Goal: Transaction & Acquisition: Purchase product/service

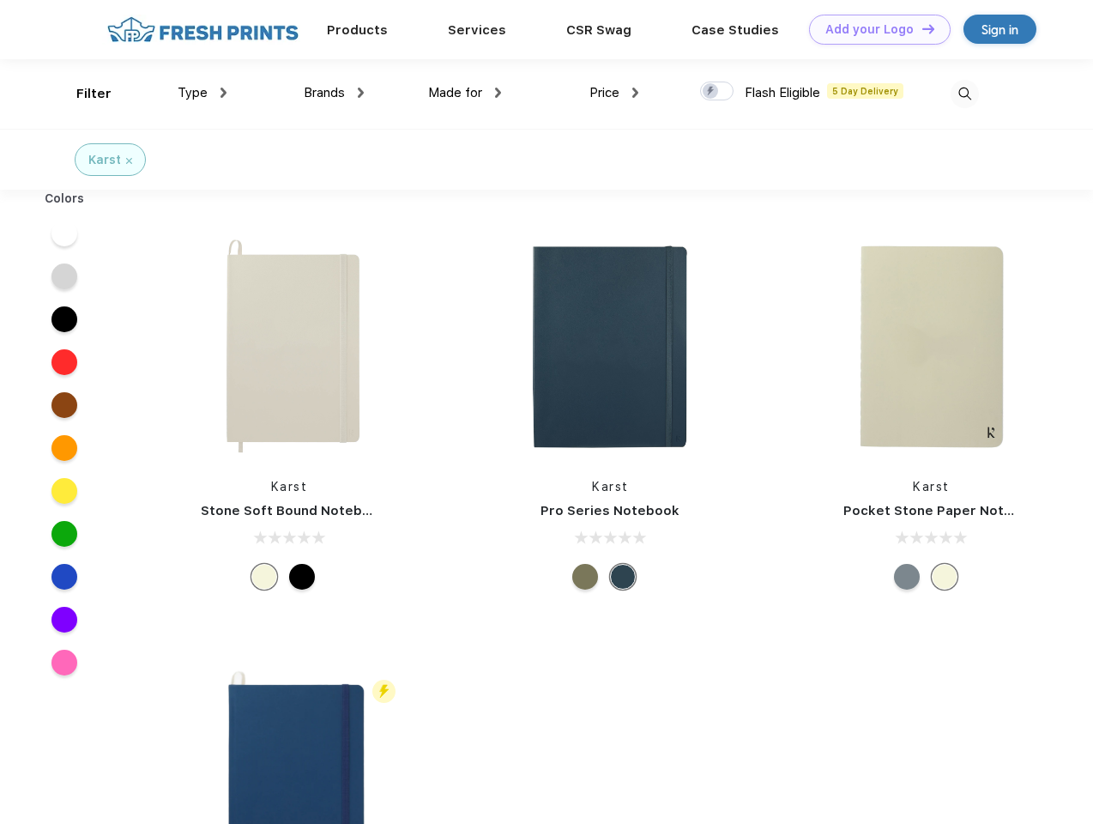
click at [873, 29] on link "Add your Logo Design Tool" at bounding box center [880, 30] width 142 height 30
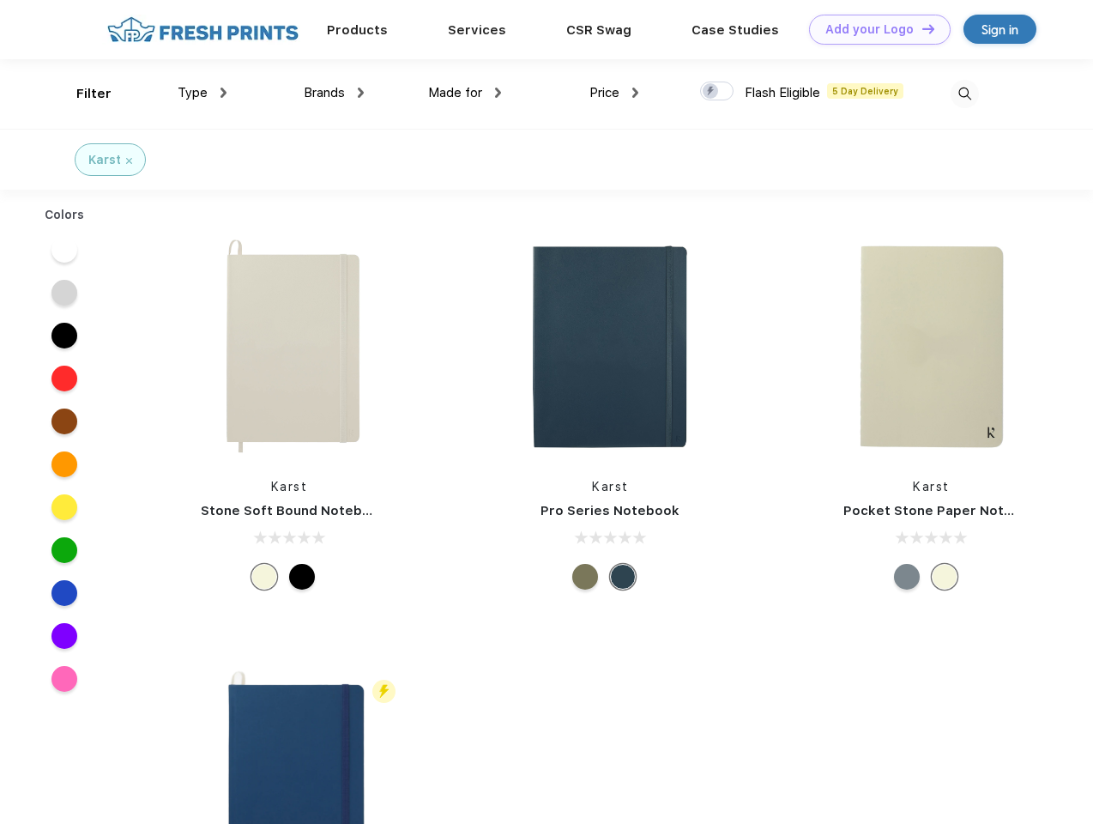
click at [0, 0] on div "Design Tool" at bounding box center [0, 0] width 0 height 0
click at [921, 28] on link "Add your Logo Design Tool" at bounding box center [880, 30] width 142 height 30
click at [82, 94] on div "Filter" at bounding box center [93, 94] width 35 height 20
click at [202, 93] on span "Type" at bounding box center [193, 92] width 30 height 15
click at [334, 93] on span "Brands" at bounding box center [324, 92] width 41 height 15
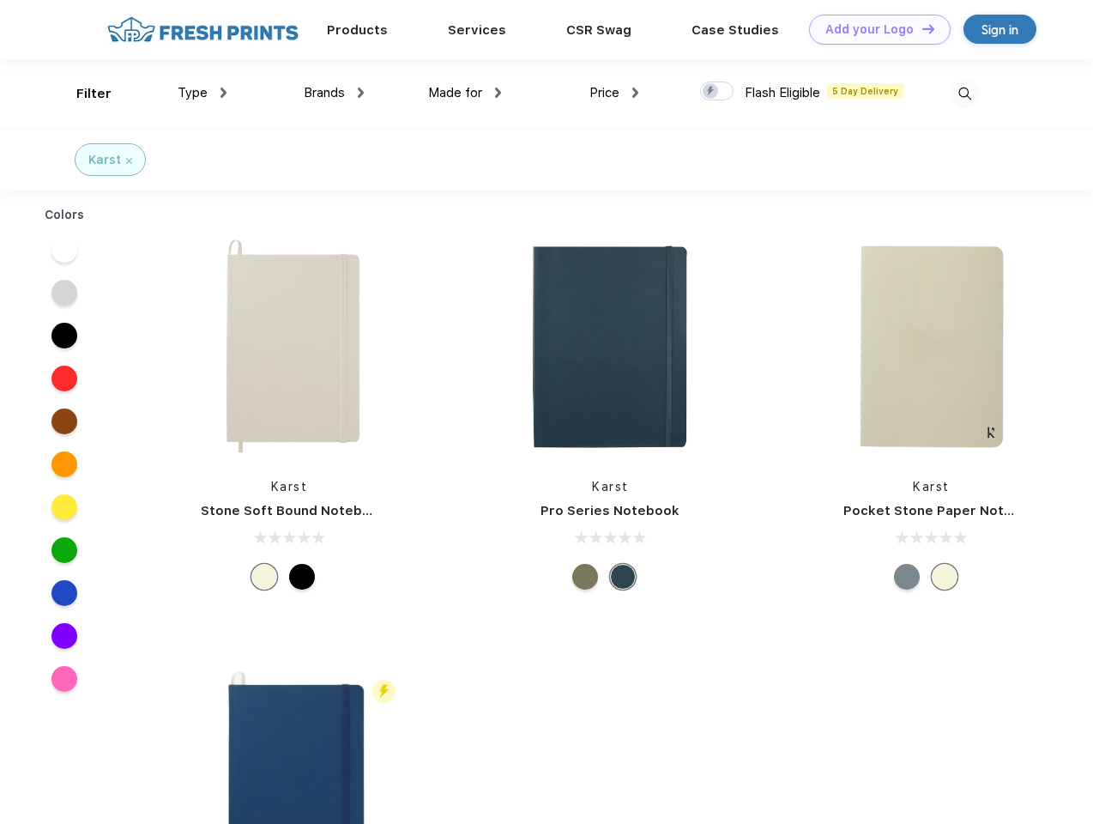
click at [465, 93] on span "Made for" at bounding box center [455, 92] width 54 height 15
click at [614, 93] on span "Price" at bounding box center [604, 92] width 30 height 15
click at [717, 92] on div at bounding box center [716, 91] width 33 height 19
click at [711, 92] on input "checkbox" at bounding box center [705, 86] width 11 height 11
click at [964, 94] on img at bounding box center [965, 94] width 28 height 28
